Goal: Information Seeking & Learning: Learn about a topic

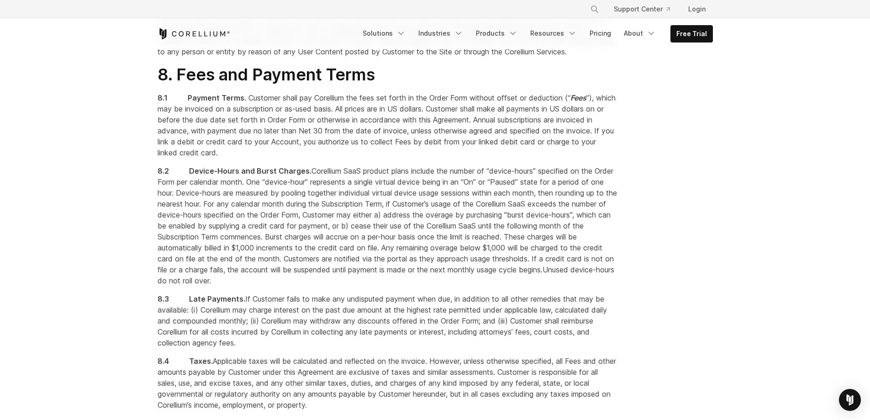
click at [466, 241] on span "Corellium SaaS product plans include the number of “device-hours” specified on …" at bounding box center [388, 203] width 460 height 75
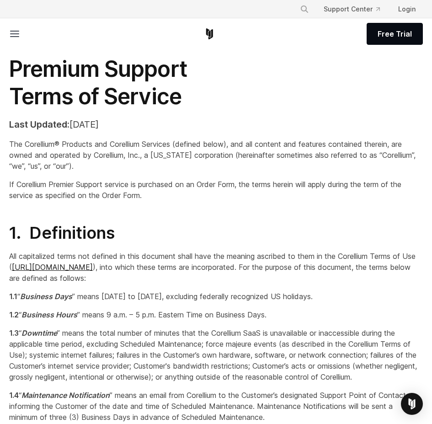
click at [316, 111] on div "Premium Support Terms of Service Last Updated: August 23, 2024 The Corellium® P…" at bounding box center [216, 131] width 432 height 153
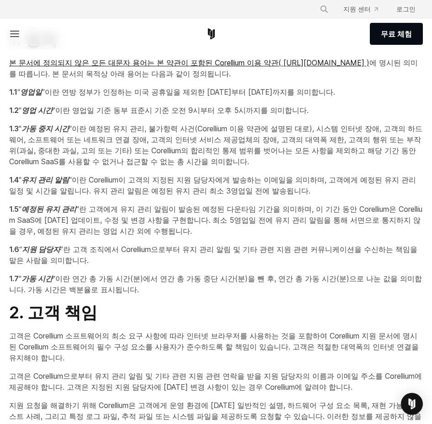
scroll to position [183, 0]
drag, startPoint x: 162, startPoint y: 89, endPoint x: 261, endPoint y: 91, distance: 99.2
click at [261, 91] on font "”이란 연방 정부가 인정하는 미국 공휴일을 제외한 월요일부터 금요일까지를 의미합니다." at bounding box center [188, 91] width 293 height 9
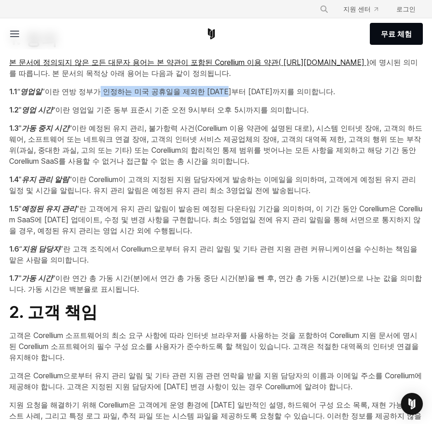
drag, startPoint x: 261, startPoint y: 91, endPoint x: 194, endPoint y: 108, distance: 69.3
click at [261, 91] on font "”이란 연방 정부가 인정하는 미국 공휴일을 제외한 월요일부터 금요일까지를 의미합니다." at bounding box center [188, 91] width 293 height 9
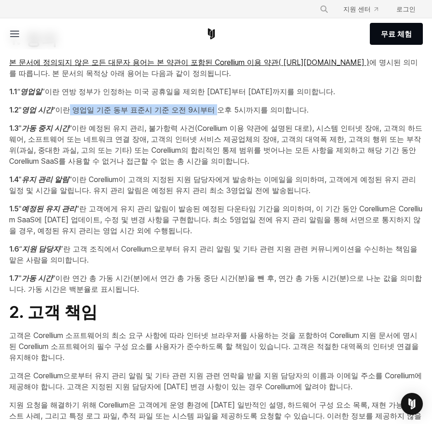
drag, startPoint x: 85, startPoint y: 107, endPoint x: 235, endPoint y: 107, distance: 149.9
click at [235, 107] on font ""이란 영업일 기준 동부 표준시 기준 오전 9시부터 오후 5시까지를 의미합니다." at bounding box center [181, 109] width 256 height 9
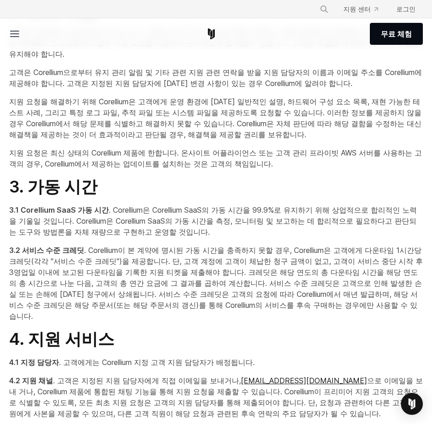
scroll to position [503, 0]
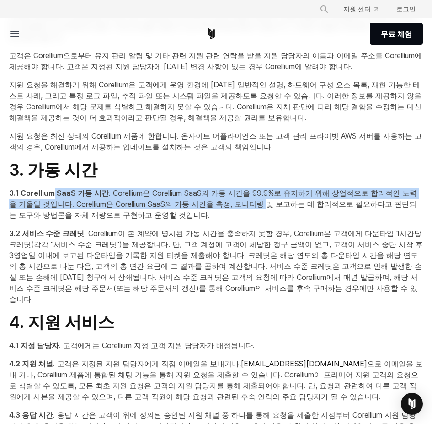
drag, startPoint x: 51, startPoint y: 191, endPoint x: 265, endPoint y: 206, distance: 213.8
click at [265, 206] on p "3.1 Corellium SaaS 가동 시간 . Corellium은 Corellium SaaS의 가동 시간을 99.9%로 유지하기 위해 상업적…" at bounding box center [215, 203] width 413 height 33
click at [265, 206] on font ". Corellium은 Corellium SaaS의 가동 시간을 99.9%로 유지하기 위해 상업적으로 합리적인 노력을 기울일 것입니다. Cor…" at bounding box center [213, 203] width 408 height 31
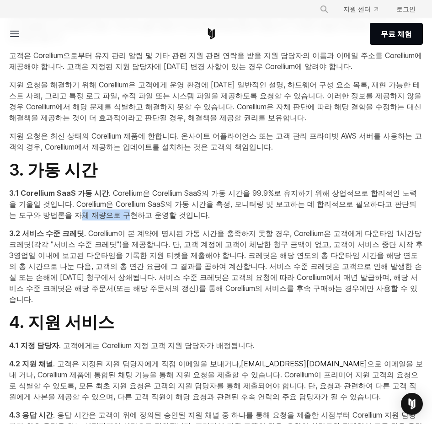
drag, startPoint x: 74, startPoint y: 212, endPoint x: 170, endPoint y: 217, distance: 96.6
click at [169, 217] on font ". Corellium은 Corellium SaaS의 가동 시간을 99.9%로 유지하기 위해 상업적으로 합리적인 노력을 기울일 것입니다. Cor…" at bounding box center [213, 203] width 408 height 31
click at [170, 217] on font ". Corellium은 Corellium SaaS의 가동 시간을 99.9%로 유지하기 위해 상업적으로 합리적인 노력을 기울일 것입니다. Cor…" at bounding box center [213, 203] width 408 height 31
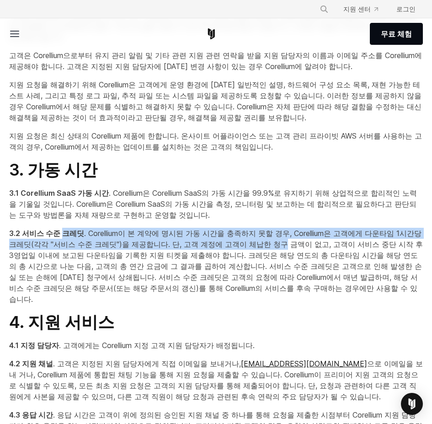
drag, startPoint x: 65, startPoint y: 235, endPoint x: 289, endPoint y: 240, distance: 223.9
click at [289, 240] on p "3.2 서비스 수준 크레딧 . Corellium이 본 계약에 명시된 가동 시간을 충족하지 못할 경우, Corellium은 고객에게 다운타임 1…" at bounding box center [215, 266] width 413 height 77
click at [289, 240] on font ". Corellium이 본 계약에 명시된 가동 시간을 충족하지 못할 경우, Corellium은 고객에게 다운타임 1시간당 크레딧(각각 "서비스…" at bounding box center [215, 265] width 413 height 75
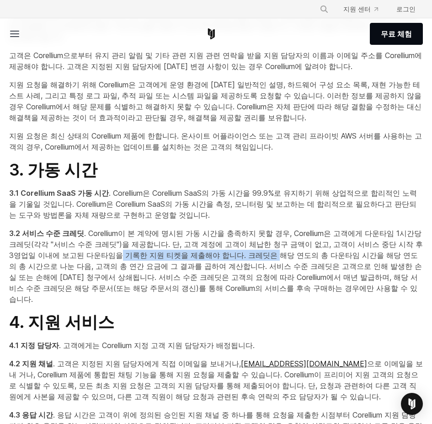
drag, startPoint x: 181, startPoint y: 252, endPoint x: 120, endPoint y: 252, distance: 61.2
click at [120, 252] on p "3.2 서비스 수준 크레딧 . Corellium이 본 계약에 명시된 가동 시간을 충족하지 못할 경우, Corellium은 고객에게 다운타임 1…" at bounding box center [215, 266] width 413 height 77
click at [119, 258] on font ". Corellium이 본 계약에 명시된 가동 시간을 충족하지 못할 경우, Corellium은 고객에게 다운타임 1시간당 크레딧(각각 "서비스…" at bounding box center [215, 265] width 413 height 75
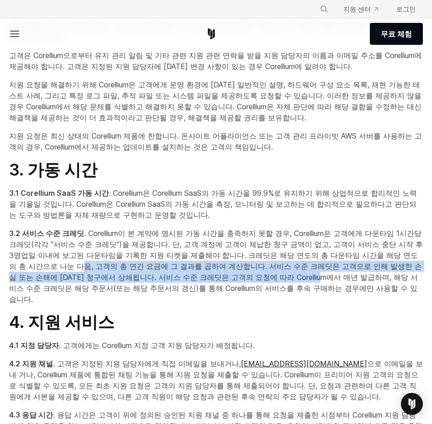
drag, startPoint x: 85, startPoint y: 267, endPoint x: 343, endPoint y: 279, distance: 257.5
click at [343, 279] on font ". Corellium이 본 계약에 명시된 가동 시간을 충족하지 못할 경우, Corellium은 고객에게 다운타임 1시간당 크레딧(각각 "서비스…" at bounding box center [215, 265] width 413 height 75
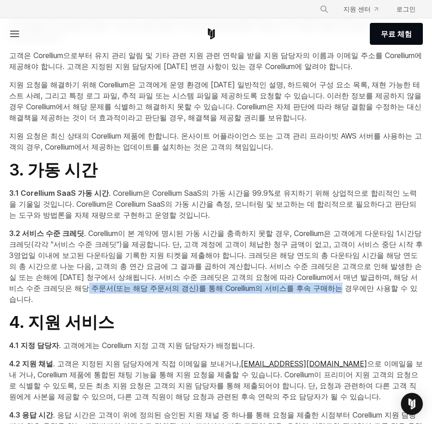
drag, startPoint x: 272, startPoint y: 287, endPoint x: 98, endPoint y: 289, distance: 174.5
click at [98, 289] on p "3.2 서비스 수준 크레딧 . Corellium이 본 계약에 명시된 가동 시간을 충족하지 못할 경우, Corellium은 고객에게 다운타임 1…" at bounding box center [215, 266] width 413 height 77
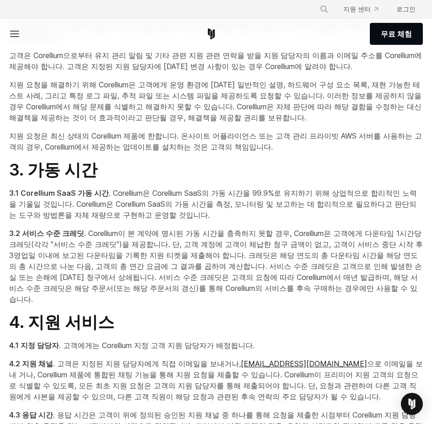
click at [94, 288] on font ". Corellium이 본 계약에 명시된 가동 시간을 충족하지 못할 경우, Corellium은 고객에게 다운타임 1시간당 크레딧(각각 "서비스…" at bounding box center [215, 265] width 413 height 75
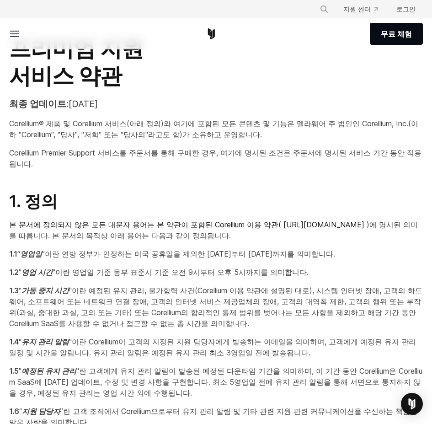
scroll to position [0, 0]
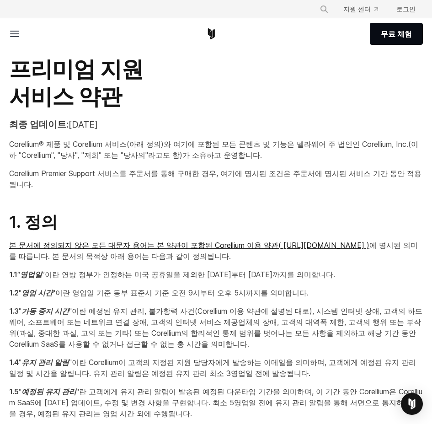
click at [102, 62] on font "프리미엄 지원" at bounding box center [76, 68] width 134 height 27
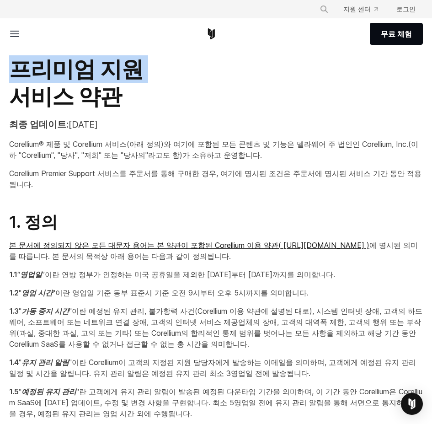
click at [102, 62] on font "프리미엄 지원" at bounding box center [76, 68] width 134 height 27
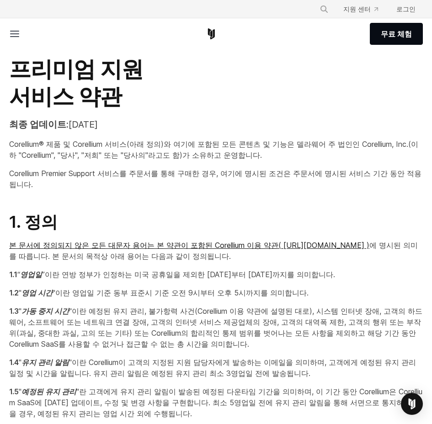
click at [227, 154] on font "Corellium® 제품 및 Corellium 서비스(아래 정의)와 여기에 포함된 모든 콘텐츠 및 기능은 델라웨어 주 법인인 Corellium…" at bounding box center [213, 149] width 409 height 20
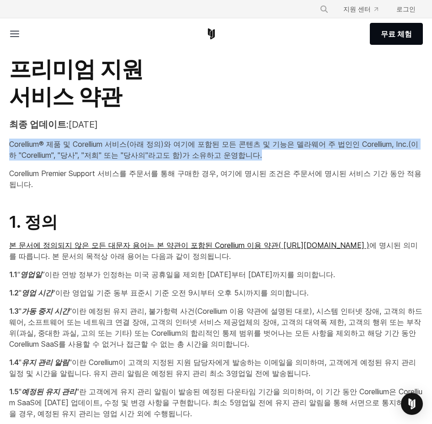
click at [227, 154] on font "Corellium® 제품 및 Corellium 서비스(아래 정의)와 여기에 포함된 모든 콘텐츠 및 기능은 델라웨어 주 법인인 Corellium…" at bounding box center [213, 149] width 409 height 20
click at [267, 144] on font "Corellium® 제품 및 Corellium 서비스(아래 정의)와 여기에 포함된 모든 콘텐츠 및 기능은 델라웨어 주 법인인 Corellium…" at bounding box center [213, 149] width 409 height 20
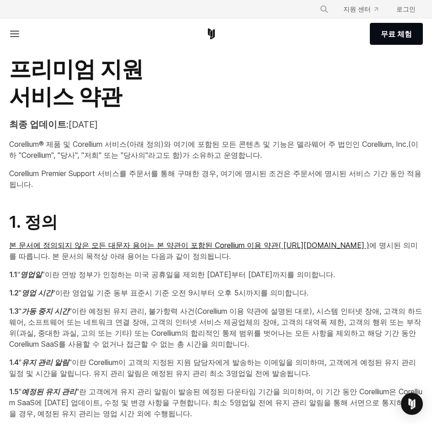
click at [220, 173] on font "Corellium Premier Support 서비스를 주문서를 통해 구매한 경우, 여기에 명시된 조건은 주문서에 명시된 서비스 기간 동안 적…" at bounding box center [215, 179] width 412 height 20
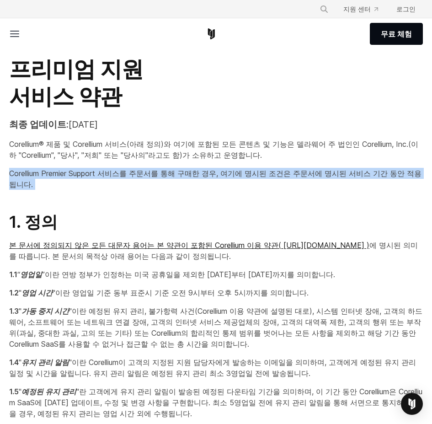
click at [220, 173] on font "Corellium Premier Support 서비스를 주문서를 통해 구매한 경우, 여기에 명시된 조건은 주문서에 명시된 서비스 기간 동안 적…" at bounding box center [215, 179] width 412 height 20
click at [106, 173] on font "Corellium Premier Support 서비스를 주문서를 통해 구매한 경우, 여기에 명시된 조건은 주문서에 명시된 서비스 기간 동안 적…" at bounding box center [215, 179] width 412 height 20
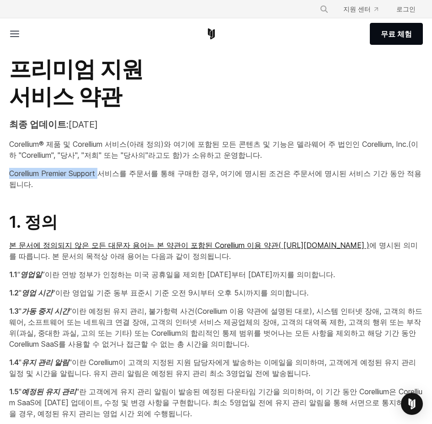
drag, startPoint x: 6, startPoint y: 175, endPoint x: 101, endPoint y: 176, distance: 95.0
click at [101, 176] on div "프리미엄 지원 서비스 약관 최종 업데이트: 2024년 8월 23일 Corellium® 제품 및 Corellium 서비스(아래 정의)와 여기에 …" at bounding box center [216, 126] width 432 height 142
click at [101, 171] on font "Corellium Premier Support 서비스를 주문서를 통해 구매한 경우, 여기에 명시된 조건은 주문서에 명시된 서비스 기간 동안 적…" at bounding box center [215, 179] width 412 height 20
drag, startPoint x: 100, startPoint y: 171, endPoint x: 6, endPoint y: 164, distance: 93.5
click at [6, 164] on div "프리미엄 지원 서비스 약관 최종 업데이트: 2024년 8월 23일 Corellium® 제품 및 Corellium 서비스(아래 정의)와 여기에 …" at bounding box center [216, 126] width 432 height 142
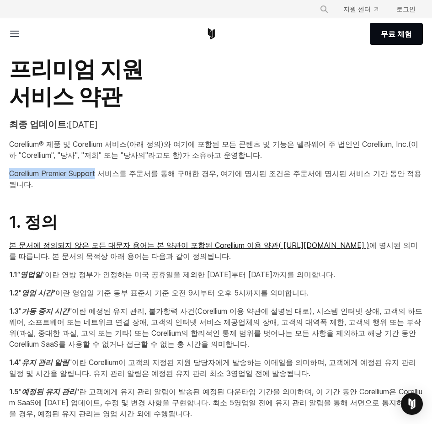
copy font "Corellium Premier Support"
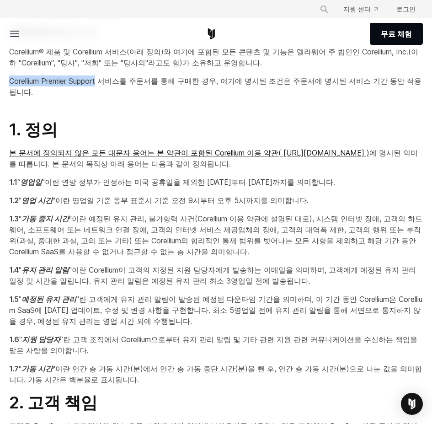
scroll to position [137, 0]
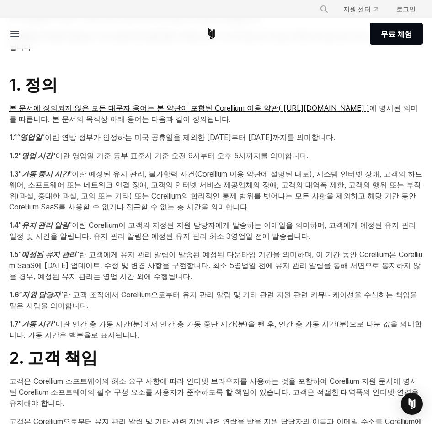
click at [332, 177] on font ""이란 예정된 유지 관리, 불가항력 사건(Corellium 이용 약관에 설명된 대로), 시스템 인터넷 장애, 고객의 하드웨어, 소프트웨어 또는…" at bounding box center [215, 190] width 413 height 42
click at [308, 158] on font ""이란 영업일 기준 동부 표준시 기준 오전 9시부터 오후 5시까지를 의미합니다." at bounding box center [181, 155] width 256 height 9
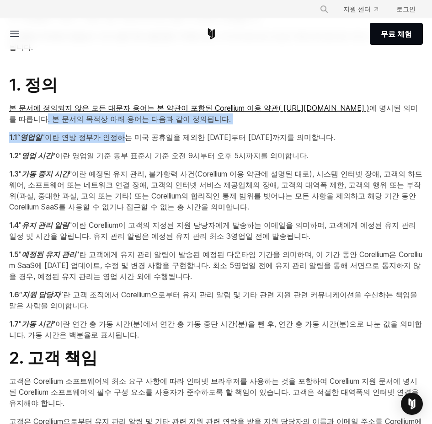
drag, startPoint x: 105, startPoint y: 122, endPoint x: 180, endPoint y: 129, distance: 75.2
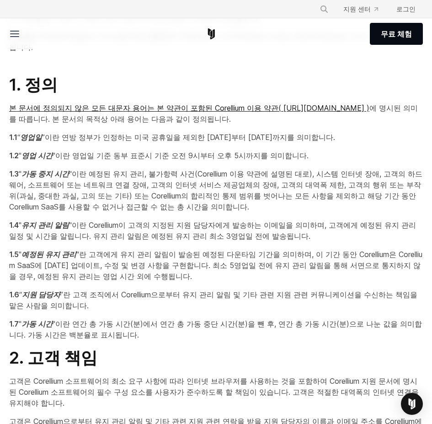
click at [85, 141] on font "”이란 연방 정부가 인정하는 미국 공휴일을 제외한 월요일부터 금요일까지를 의미합니다." at bounding box center [188, 136] width 293 height 9
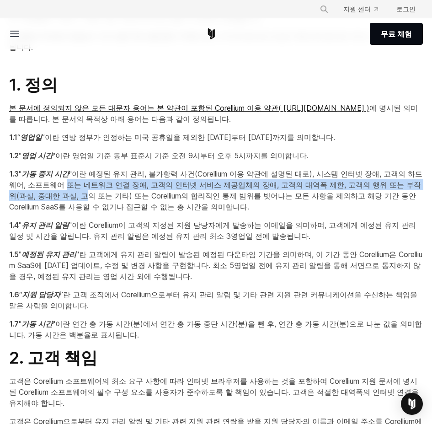
drag, startPoint x: 112, startPoint y: 194, endPoint x: 117, endPoint y: 196, distance: 5.7
click at [117, 196] on font ""이란 예정된 유지 관리, 불가항력 사건(Corellium 이용 약관에 설명된 대로), 시스템 인터넷 장애, 고객의 하드웨어, 소프트웨어 또는…" at bounding box center [215, 190] width 413 height 42
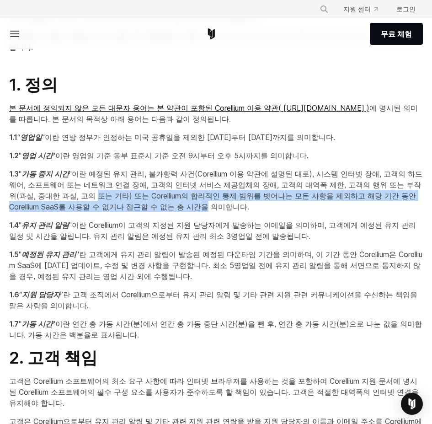
drag, startPoint x: 143, startPoint y: 196, endPoint x: 238, endPoint y: 213, distance: 97.4
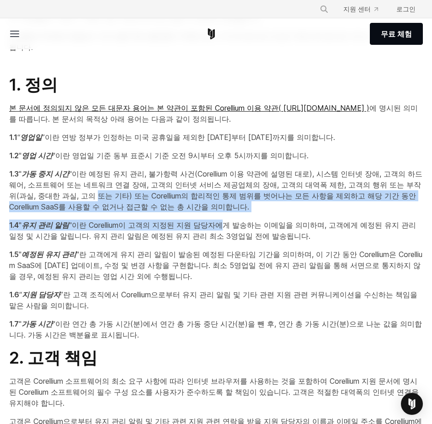
click at [238, 207] on font ""이란 예정된 유지 관리, 불가항력 사건(Corellium 이용 약관에 설명된 대로), 시스템 인터넷 장애, 고객의 하드웨어, 소프트웨어 또는…" at bounding box center [215, 190] width 413 height 42
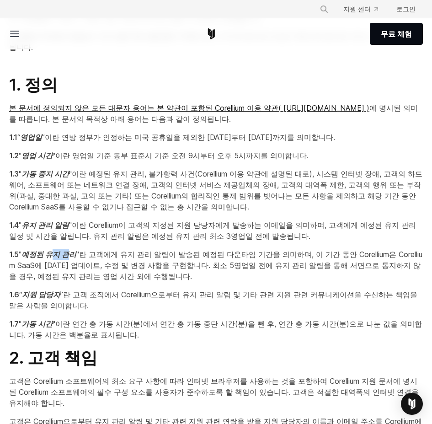
drag, startPoint x: 85, startPoint y: 256, endPoint x: 189, endPoint y: 262, distance: 103.4
click at [187, 262] on span "" 예정된 유지 관리 "란 고객에게 유지 관리 알림이 발송된 예정된 다운타임 기간을 의미하며, 이 기간 동안 Corellium은 Corelli…" at bounding box center [215, 264] width 413 height 31
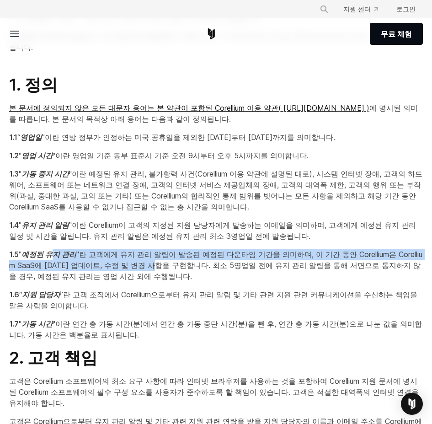
click at [189, 262] on font ""란 고객에게 유지 관리 알림이 발송된 예정된 다운타임 기간을 의미하며, 이 기간 동안 Corellium은 Corellium SaaS에 대한 …" at bounding box center [215, 264] width 413 height 31
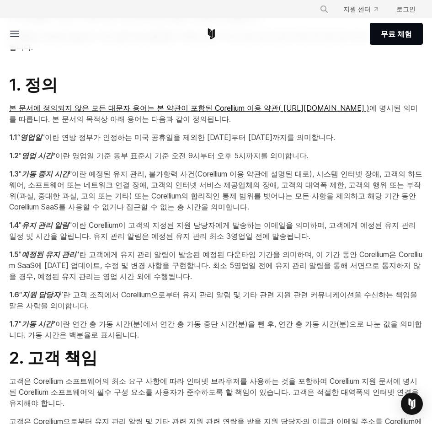
scroll to position [183, 0]
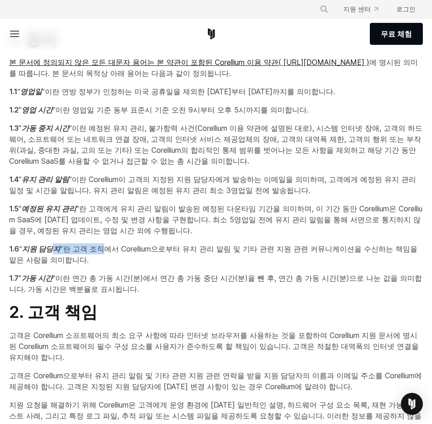
drag, startPoint x: 76, startPoint y: 242, endPoint x: 133, endPoint y: 254, distance: 58.7
click at [70, 259] on font "”란 고객 조직에서 Corellium으로부터 유지 관리 알림 및 기타 관련 지원 관련 커뮤니케이션을 수신하는 책임을 맡은 사람을 의미합니다." at bounding box center [213, 254] width 408 height 20
drag, startPoint x: 62, startPoint y: 270, endPoint x: 94, endPoint y: 284, distance: 34.4
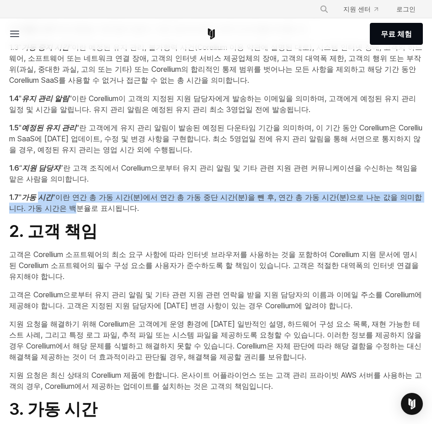
scroll to position [274, 0]
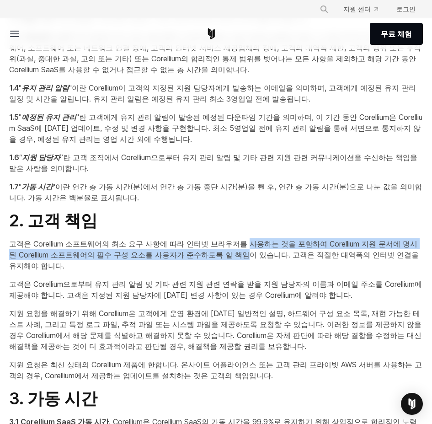
click at [249, 252] on p "고객은 Corellium 소프트웨어의 최소 요구 사항에 따라 인터넷 브라우저를 사용하는 것을 포함하여 Corellium 지원 문서에 명시된 C…" at bounding box center [215, 254] width 413 height 33
click at [249, 252] on font "고객은 Corellium 소프트웨어의 최소 요구 사항에 따라 인터넷 브라우저를 사용하는 것을 포함하여 Corellium 지원 문서에 명시된 C…" at bounding box center [213, 254] width 409 height 31
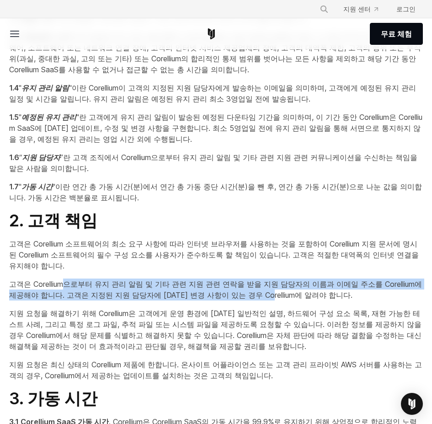
drag, startPoint x: 254, startPoint y: 287, endPoint x: 283, endPoint y: 293, distance: 29.3
click at [283, 293] on font "고객은 Corellium으로부터 유지 관리 알림 및 기타 관련 지원 관련 연락을 받을 지원 담당자의 이름과 이메일 주소를 Corellium에 …" at bounding box center [215, 289] width 413 height 20
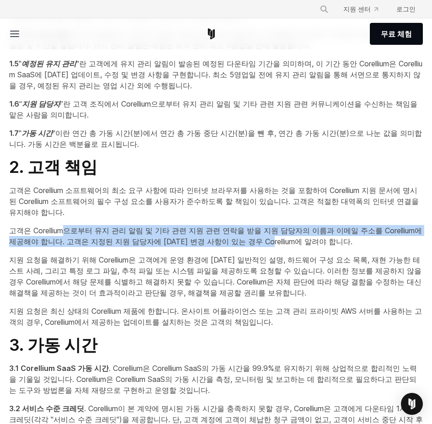
scroll to position [366, 0]
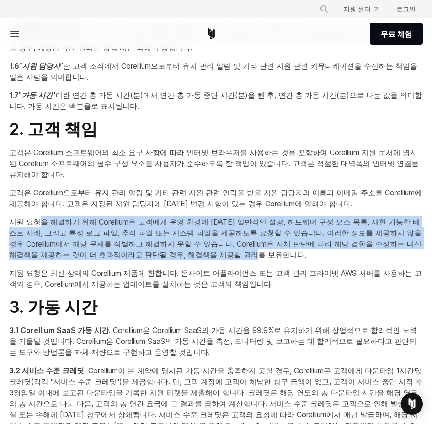
drag, startPoint x: 39, startPoint y: 225, endPoint x: 277, endPoint y: 253, distance: 239.2
click at [277, 253] on font "지원 요청을 해결하기 위해 Corellium은 고객에게 운영 환경에 대한 일반적인 설명, 하드웨어 구성 요소 목록, 재현 가능한 테스트 사례,…" at bounding box center [215, 238] width 412 height 42
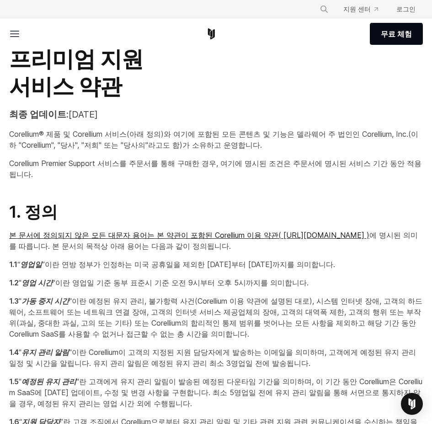
scroll to position [0, 0]
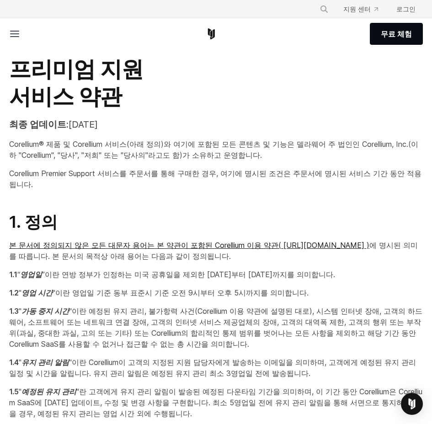
click at [32, 77] on font "프리미엄 지원" at bounding box center [76, 68] width 134 height 27
click at [32, 76] on font "프리미엄 지원" at bounding box center [76, 68] width 134 height 27
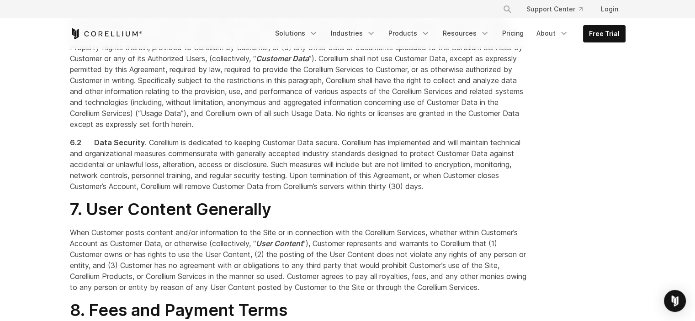
click at [233, 129] on span ". Customer owns all right, title, and interest in and to (a) any intellectual p…" at bounding box center [296, 64] width 453 height 130
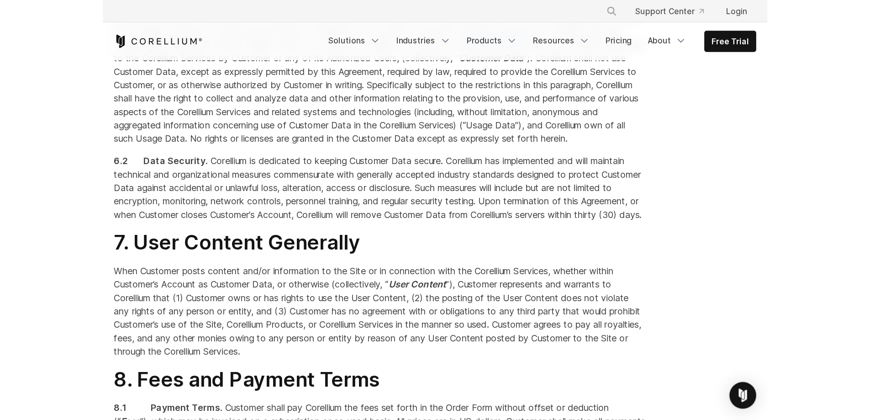
scroll to position [2376, 0]
